Goal: Information Seeking & Learning: Find specific page/section

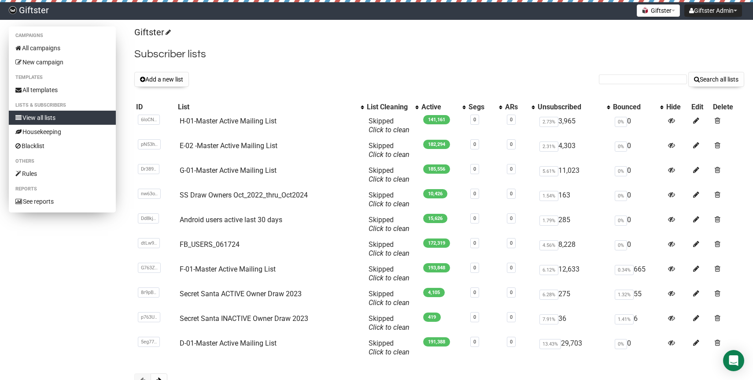
click at [45, 117] on link "View all lists" at bounding box center [62, 118] width 107 height 14
click at [627, 81] on input "text" at bounding box center [643, 79] width 88 height 10
paste input "rarcj515@gmail.com"
type input "rarcj515@gmail.com"
click at [688, 72] on button "Search all lists" at bounding box center [716, 79] width 56 height 15
